Goal: Task Accomplishment & Management: Use online tool/utility

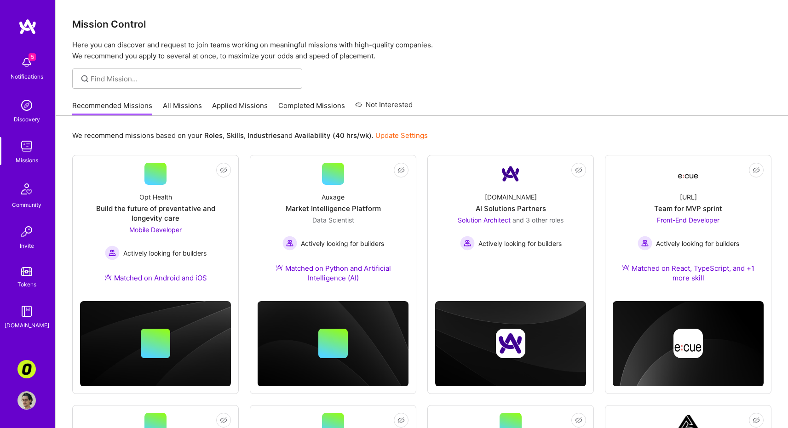
click at [189, 107] on link "All Missions" at bounding box center [182, 108] width 39 height 15
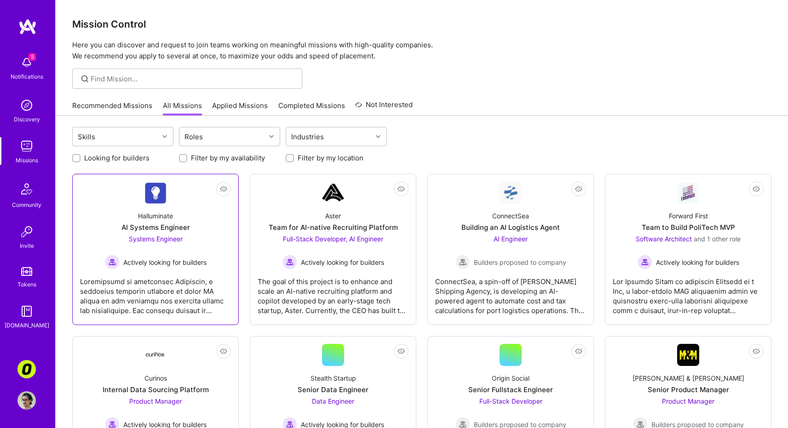
click at [180, 306] on div at bounding box center [155, 292] width 151 height 46
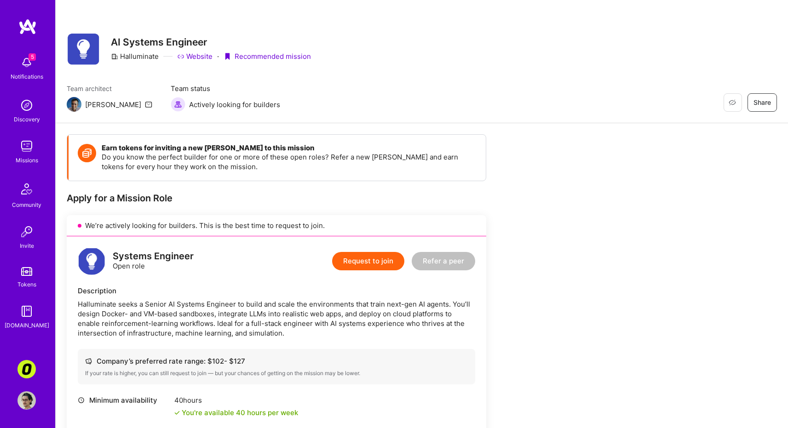
click at [369, 326] on div "Halluminate seeks a Senior AI Systems Engineer to build and scale the environme…" at bounding box center [276, 318] width 397 height 39
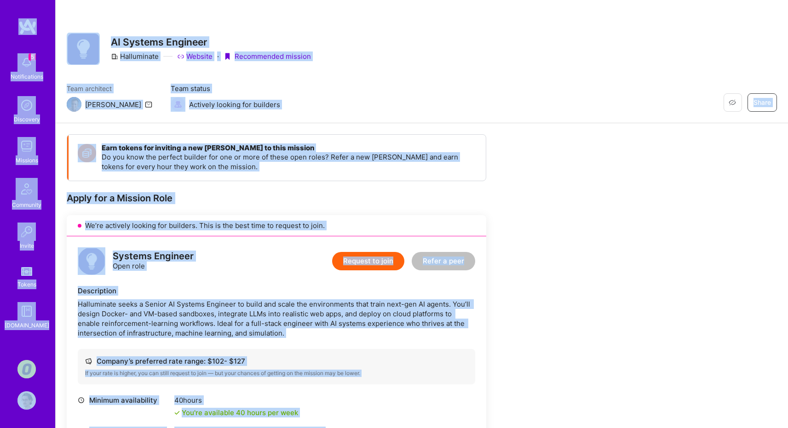
copy div "5 Notifications Discovery Missions Community Invite Tokens A.Guide Corner3: Bui…"
click at [219, 336] on div "Halluminate seeks a Senior AI Systems Engineer to build and scale the environme…" at bounding box center [276, 318] width 397 height 39
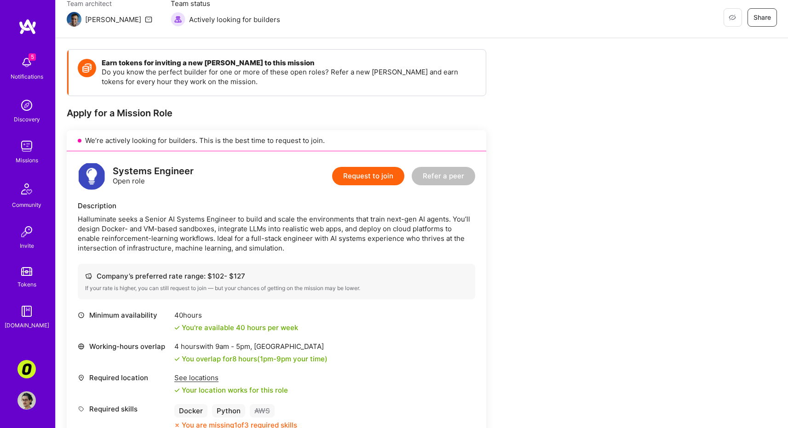
scroll to position [87, 0]
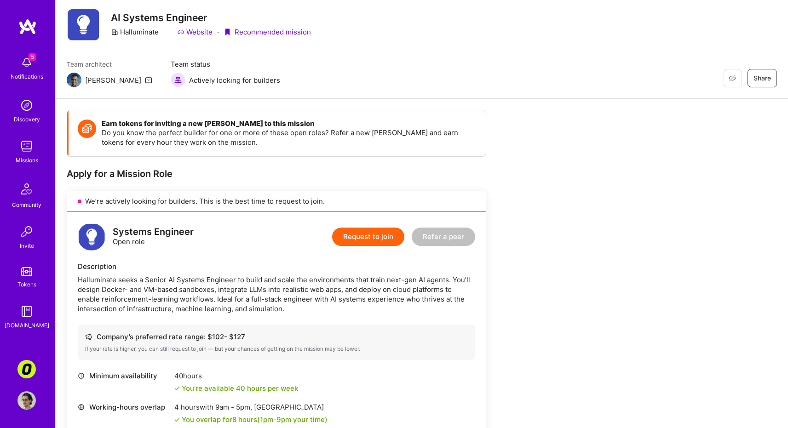
scroll to position [54, 0]
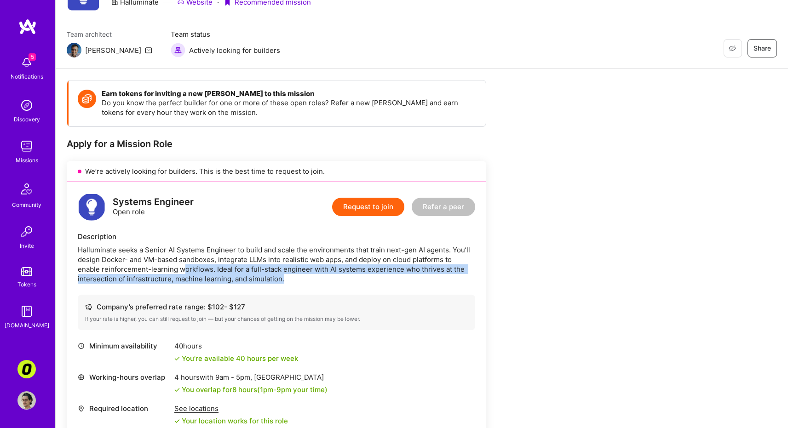
drag, startPoint x: 183, startPoint y: 265, endPoint x: 178, endPoint y: 286, distance: 20.9
click at [178, 286] on div "Systems Engineer Open role Request to join Refer a peer Description Halluminate…" at bounding box center [276, 344] width 419 height 325
drag, startPoint x: 289, startPoint y: 284, endPoint x: 207, endPoint y: 271, distance: 82.3
click at [207, 271] on div "Systems Engineer Open role Request to join Refer a peer Description Halluminate…" at bounding box center [276, 344] width 419 height 325
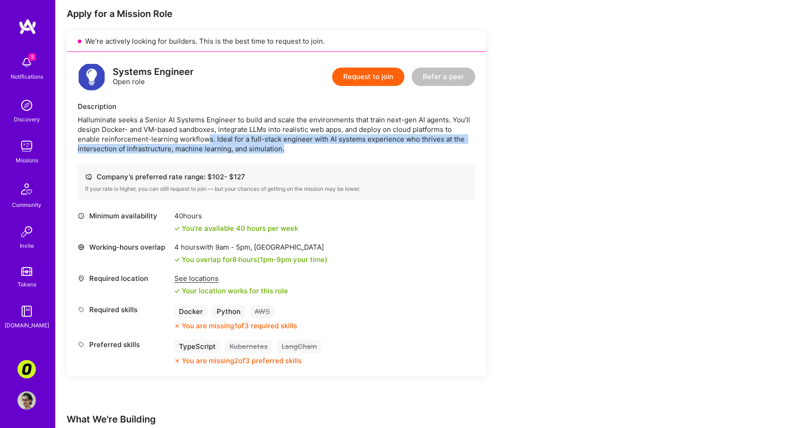
scroll to position [181, 0]
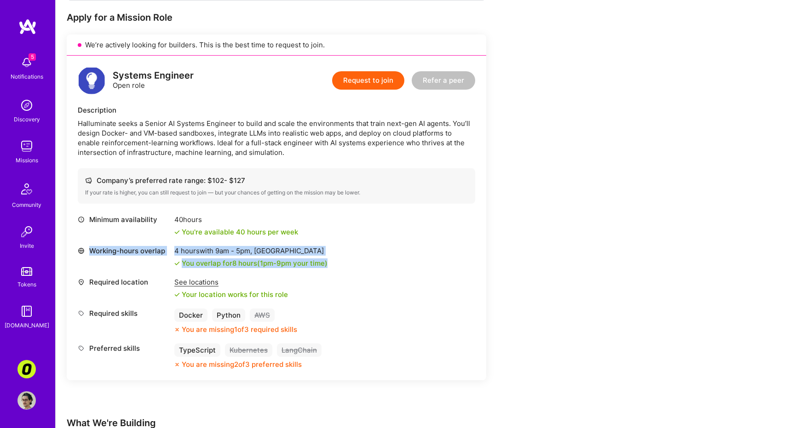
click at [336, 275] on div "Minimum availability 40 hours You're available 40 hours per week Working-hours …" at bounding box center [276, 292] width 397 height 154
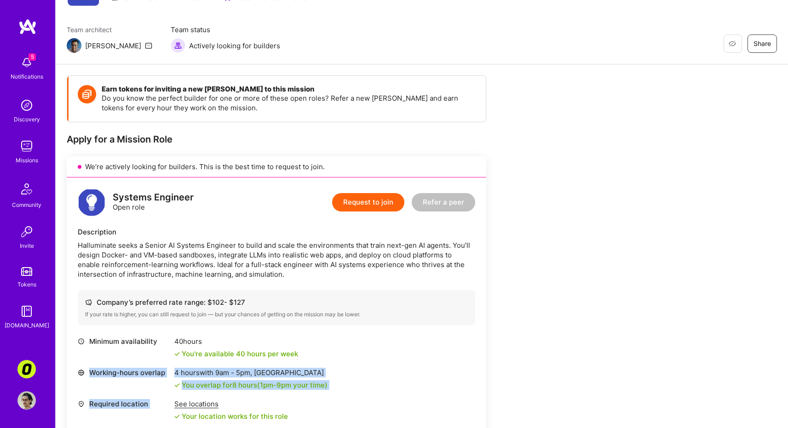
scroll to position [55, 0]
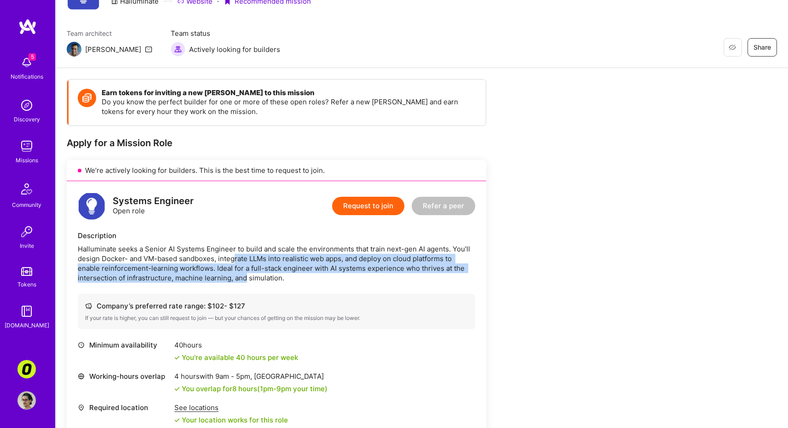
drag, startPoint x: 233, startPoint y: 262, endPoint x: 245, endPoint y: 281, distance: 22.7
click at [245, 281] on div "Halluminate seeks a Senior AI Systems Engineer to build and scale the environme…" at bounding box center [276, 263] width 397 height 39
drag, startPoint x: 299, startPoint y: 274, endPoint x: 299, endPoint y: 260, distance: 13.3
click at [299, 261] on div "Halluminate seeks a Senior AI Systems Engineer to build and scale the environme…" at bounding box center [276, 263] width 397 height 39
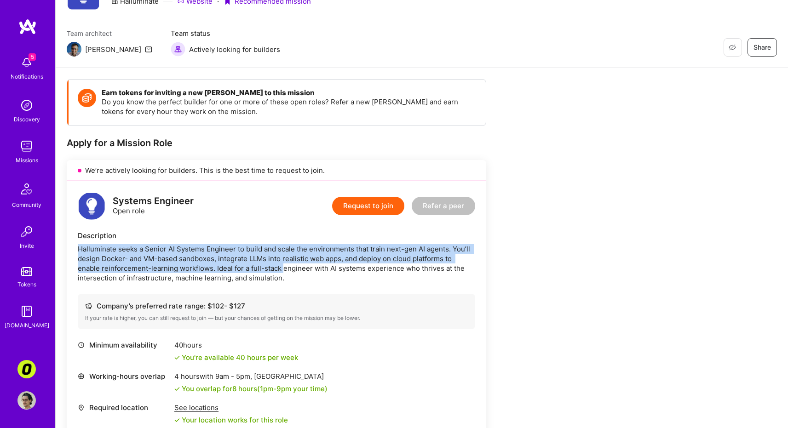
drag, startPoint x: 281, startPoint y: 259, endPoint x: 281, endPoint y: 273, distance: 13.8
click at [281, 273] on div "Description Halluminate seeks a Senior AI Systems Engineer to build and scale t…" at bounding box center [276, 257] width 397 height 52
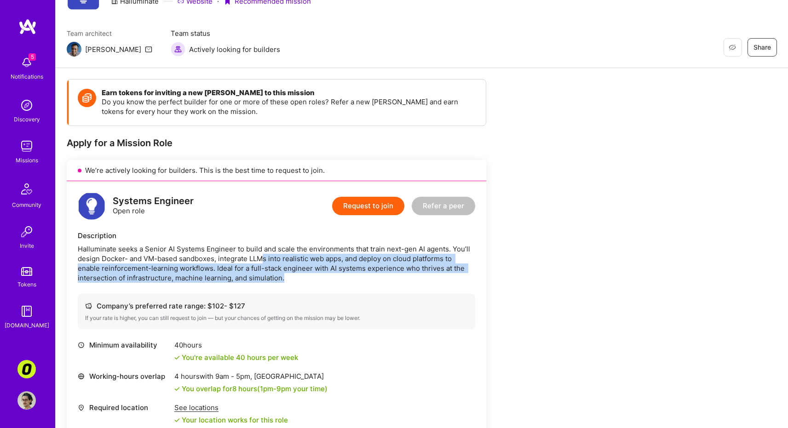
drag, startPoint x: 306, startPoint y: 279, endPoint x: 252, endPoint y: 263, distance: 55.6
click at [261, 263] on div "Halluminate seeks a Senior AI Systems Engineer to build and scale the environme…" at bounding box center [276, 263] width 397 height 39
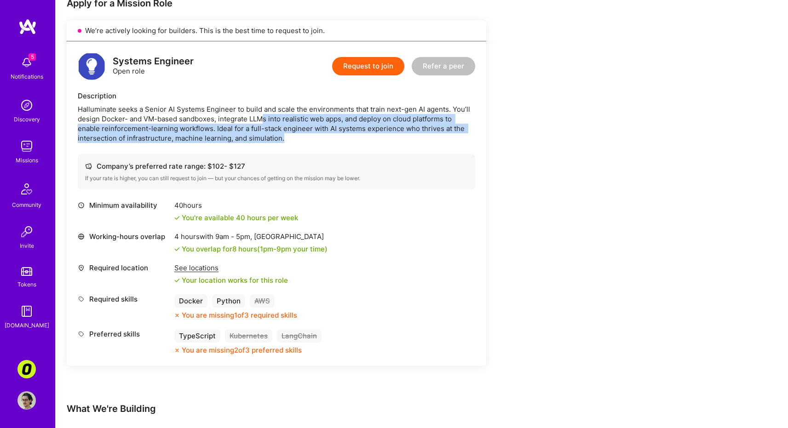
scroll to position [282, 0]
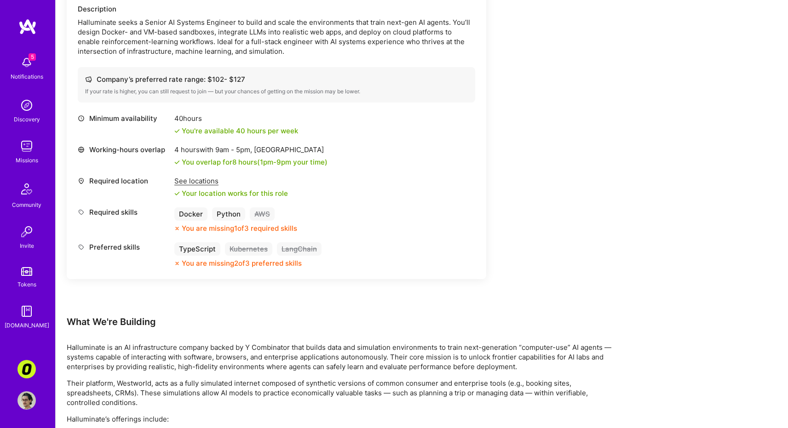
click at [339, 385] on p "Their platform, Westworld, acts as a fully simulated internet composed of synth…" at bounding box center [343, 392] width 552 height 29
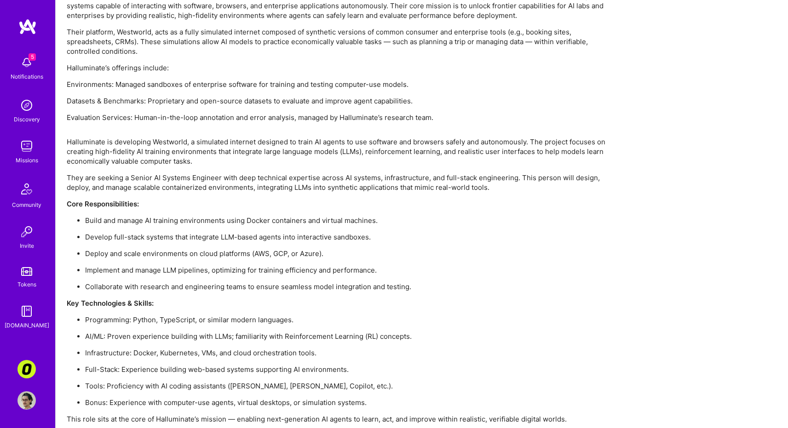
scroll to position [661, 0]
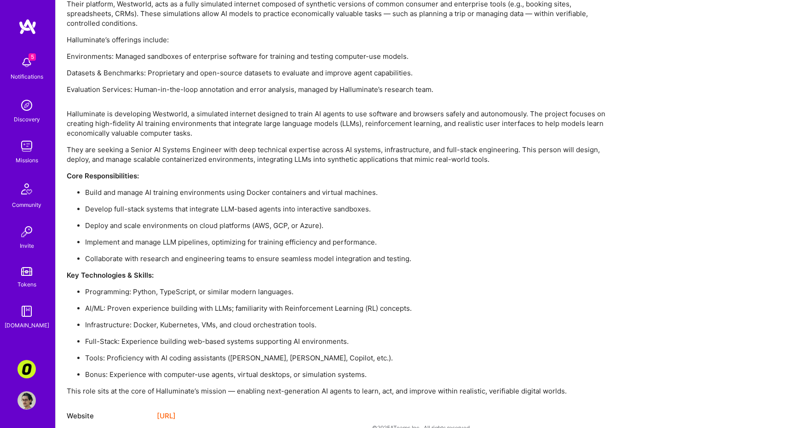
click at [223, 312] on p "AI/ML: Proven experience building with LLMs; familiarity with Reinforcement Lea…" at bounding box center [351, 308] width 533 height 10
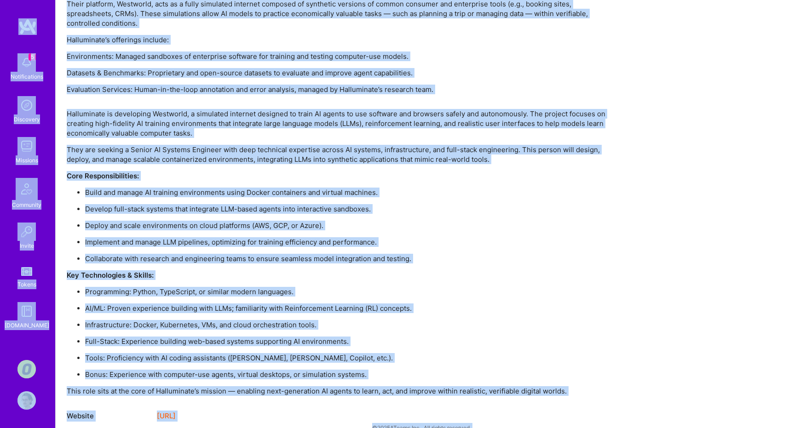
copy div "4 Loremipsumdol Sitametco Adipisci Elitseddo Eiusmo Tempor I.Utlab Etdolo7: Mag…"
click at [222, 298] on ul "Programming: Python, TypeScript, or similar modern languages. AI/ML: Proven exp…" at bounding box center [343, 333] width 552 height 92
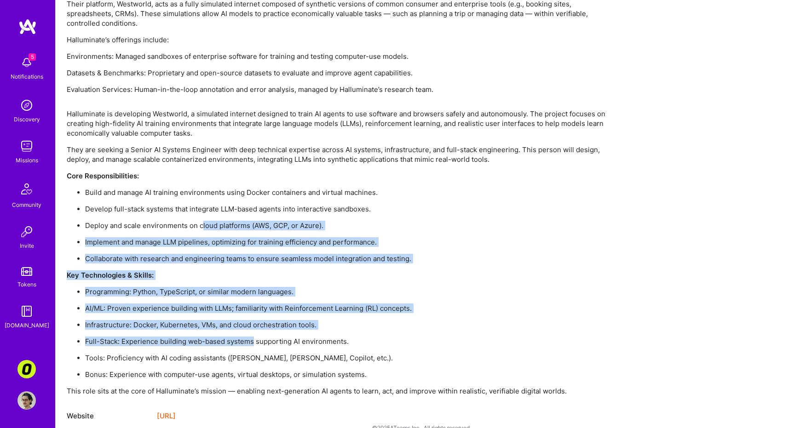
drag, startPoint x: 210, startPoint y: 239, endPoint x: 257, endPoint y: 344, distance: 115.2
click at [257, 344] on div "Halluminate is developing Westworld, a simulated internet designed to train AI …" at bounding box center [343, 252] width 552 height 287
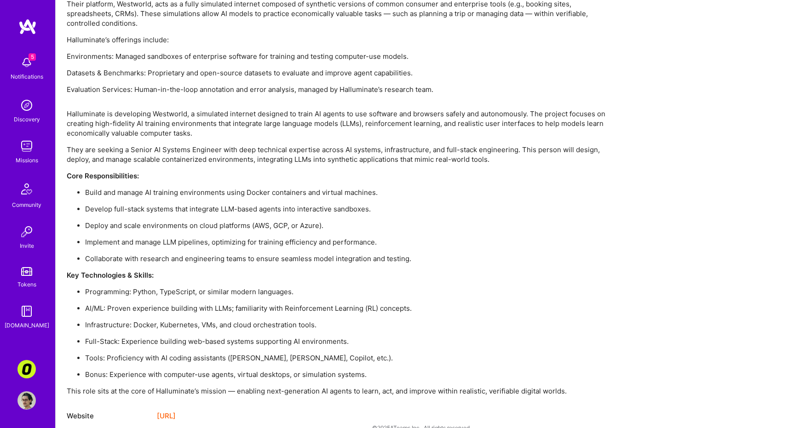
click at [273, 350] on ul "Programming: Python, TypeScript, or similar modern languages. AI/ML: Proven exp…" at bounding box center [343, 333] width 552 height 92
click at [435, 205] on p "Develop full-stack systems that integrate LLM-based agents into interactive san…" at bounding box center [351, 209] width 533 height 10
